Goal: Information Seeking & Learning: Learn about a topic

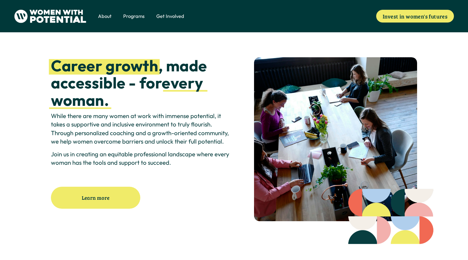
click at [0, 0] on span "1:1 Coaching" at bounding box center [0, 0] width 0 height 0
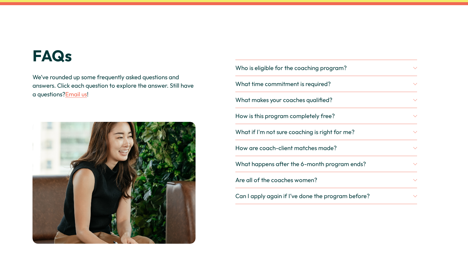
scroll to position [1677, 0]
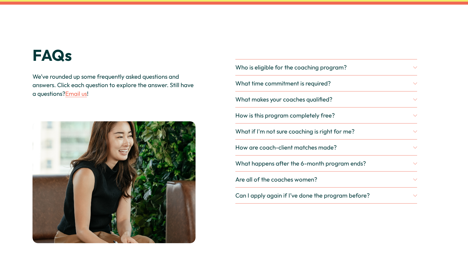
click at [271, 98] on span "What makes your coaches qualified?" at bounding box center [324, 99] width 178 height 8
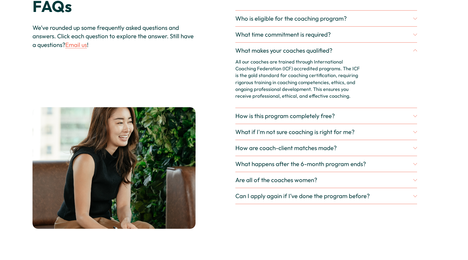
scroll to position [1735, 0]
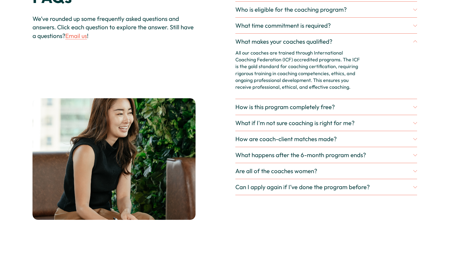
click at [353, 108] on span "How is this program completely free?" at bounding box center [324, 107] width 178 height 8
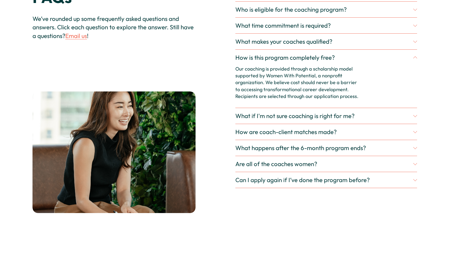
click at [350, 115] on span "What if I'm not sure coaching is right for me?" at bounding box center [324, 116] width 178 height 8
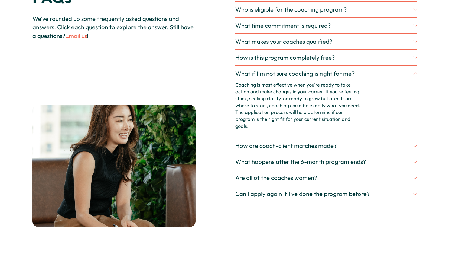
click at [317, 142] on span "How are coach-client matches made?" at bounding box center [324, 146] width 178 height 8
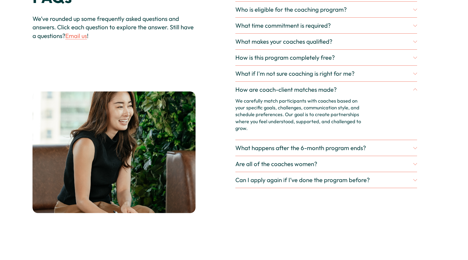
click at [312, 144] on span "What happens after the 6-month program ends?" at bounding box center [324, 148] width 178 height 8
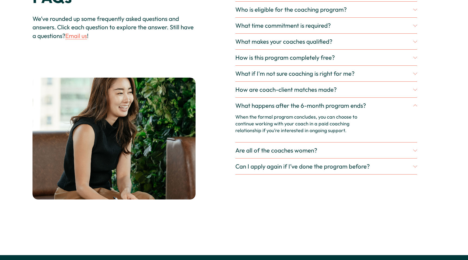
click at [312, 144] on button "Are all of the coaches women?" at bounding box center [326, 150] width 182 height 16
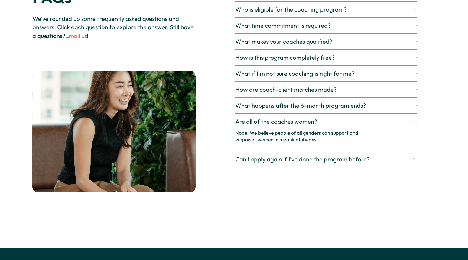
click at [307, 163] on button "Can I apply again if I’ve done the program before?" at bounding box center [326, 159] width 182 height 16
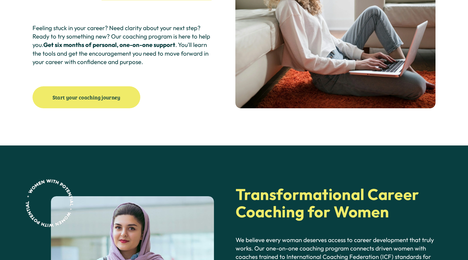
scroll to position [0, 0]
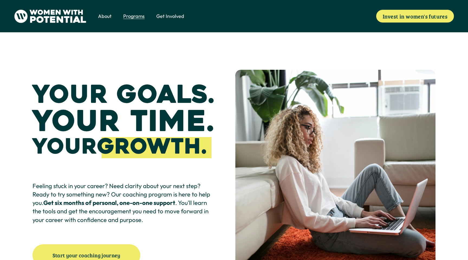
click at [173, 17] on span "Get Involved" at bounding box center [170, 16] width 28 height 7
click at [0, 0] on span "Coach" at bounding box center [0, 0] width 0 height 0
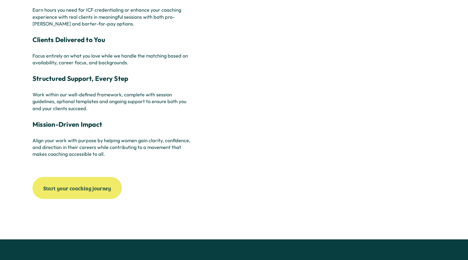
scroll to position [913, 0]
